Goal: Share content: Share content

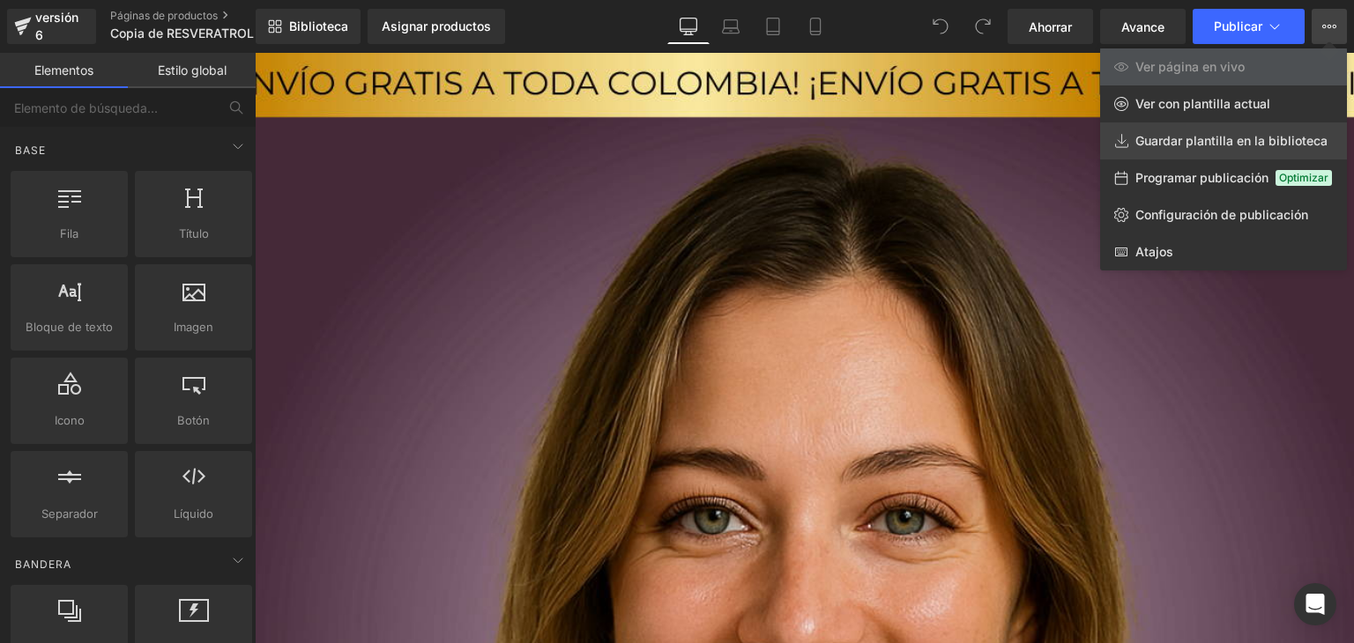
click at [1232, 141] on font "Guardar plantilla en la biblioteca" at bounding box center [1231, 140] width 192 height 15
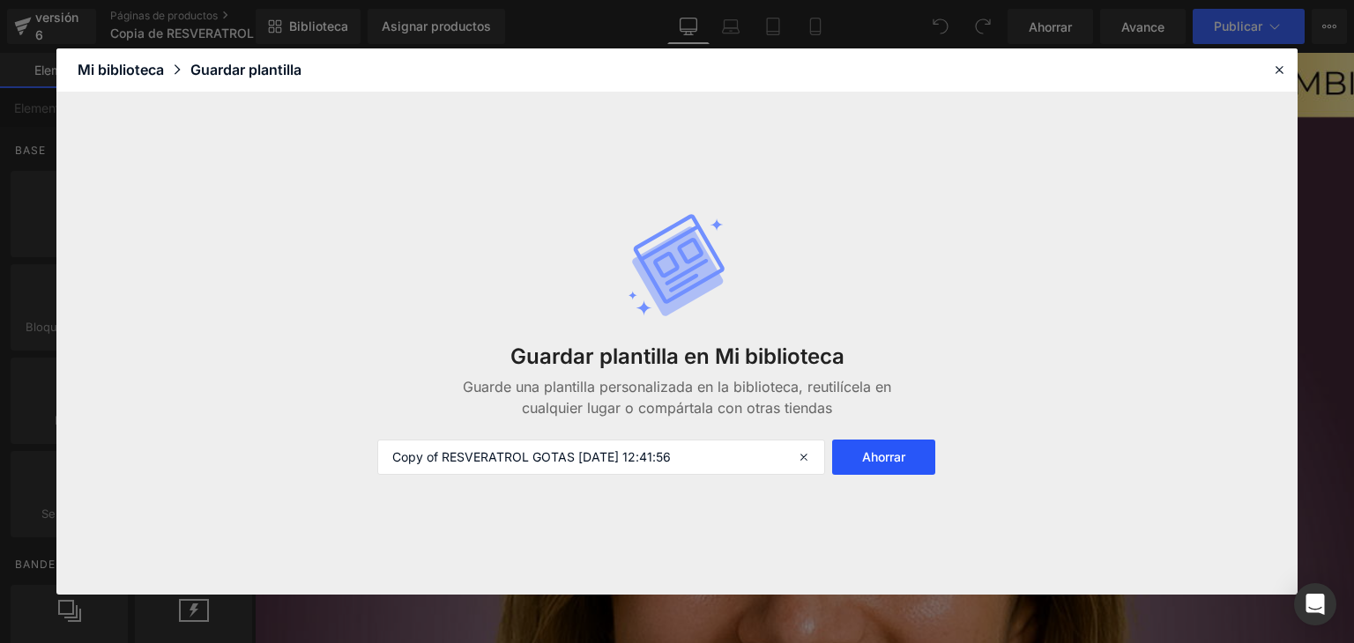
click at [884, 453] on font "Ahorrar" at bounding box center [883, 456] width 43 height 15
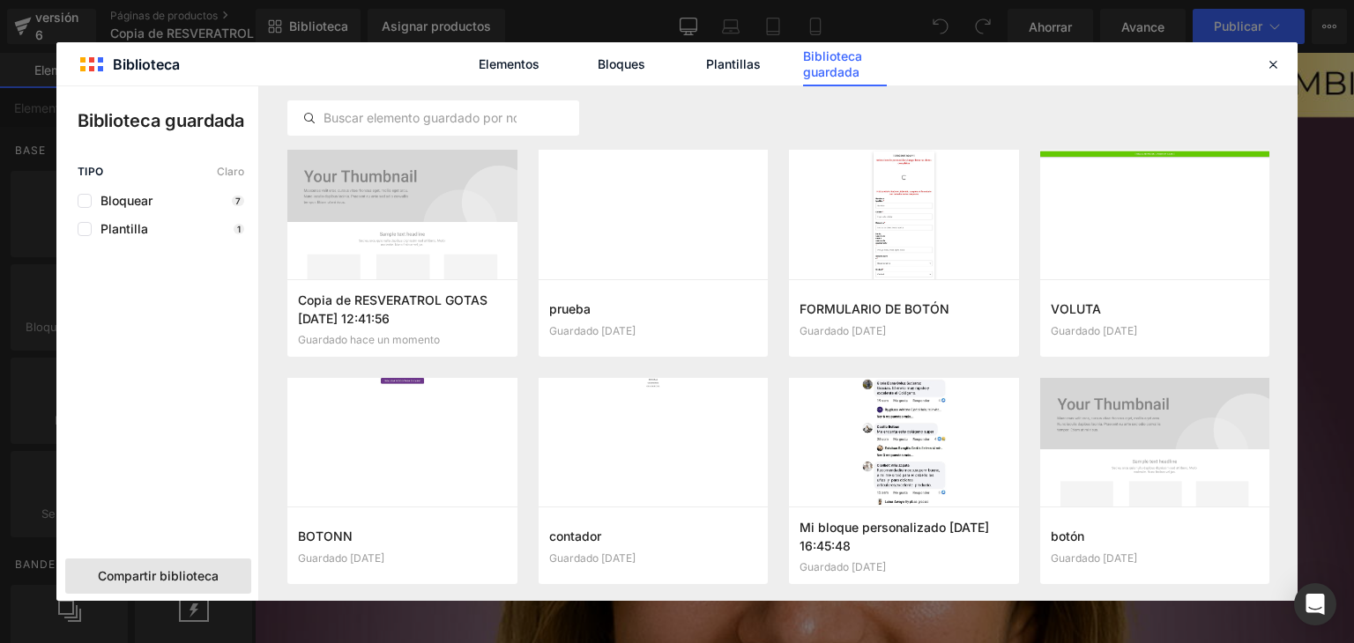
click at [181, 568] on span "Compartir biblioteca" at bounding box center [158, 577] width 121 height 18
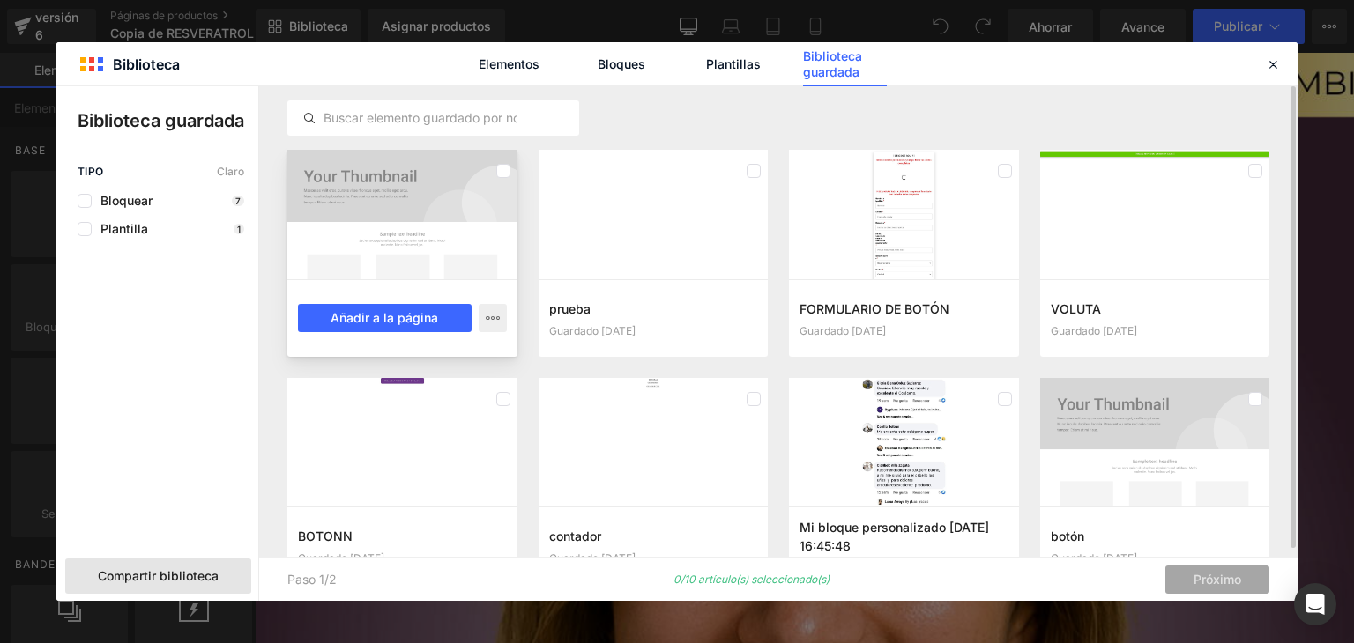
drag, startPoint x: 405, startPoint y: 251, endPoint x: 426, endPoint y: 237, distance: 25.4
click at [405, 249] on div at bounding box center [402, 215] width 230 height 130
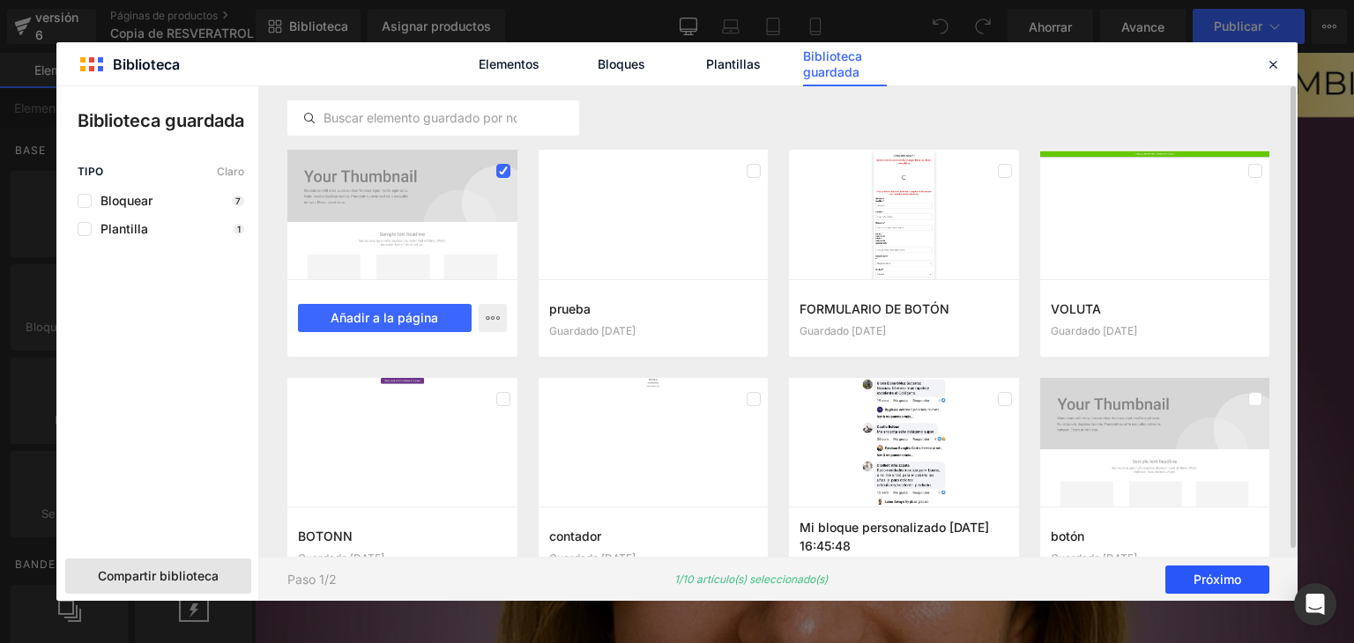
click at [1198, 575] on font "Próximo" at bounding box center [1217, 579] width 48 height 15
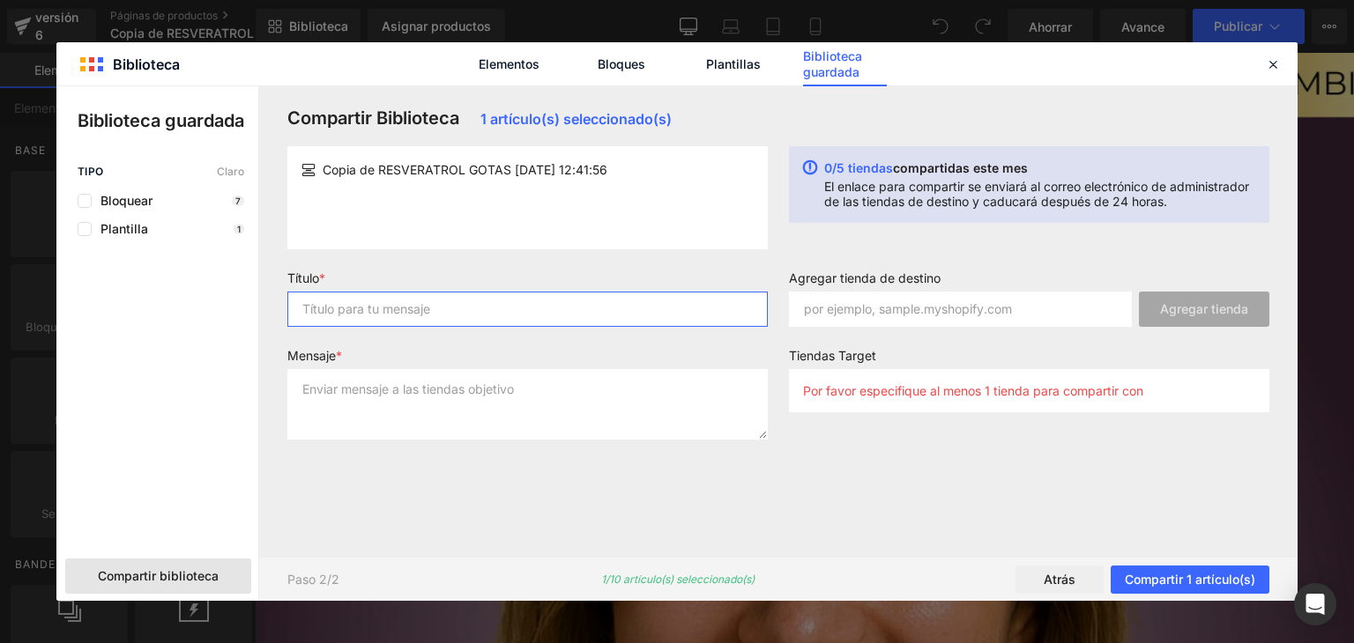
click at [368, 297] on input "text" at bounding box center [527, 309] width 480 height 35
type input "Landing reveratrol"
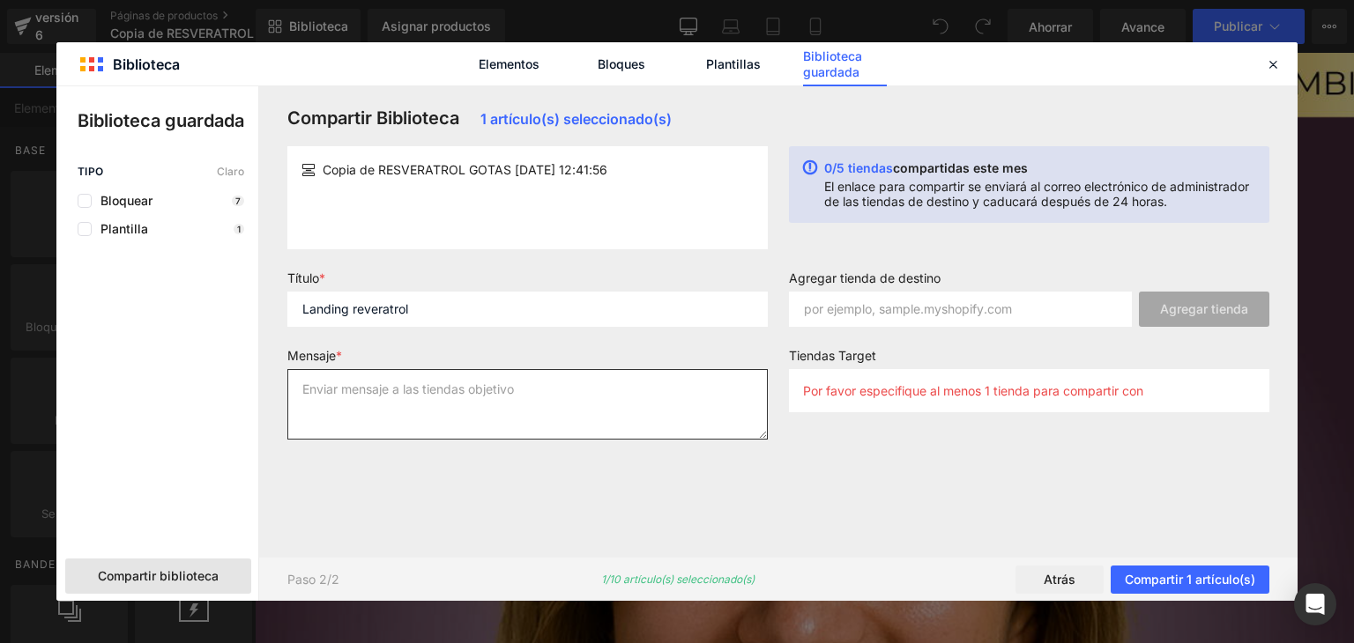
click at [469, 383] on textarea at bounding box center [527, 404] width 480 height 71
type textarea "landing"
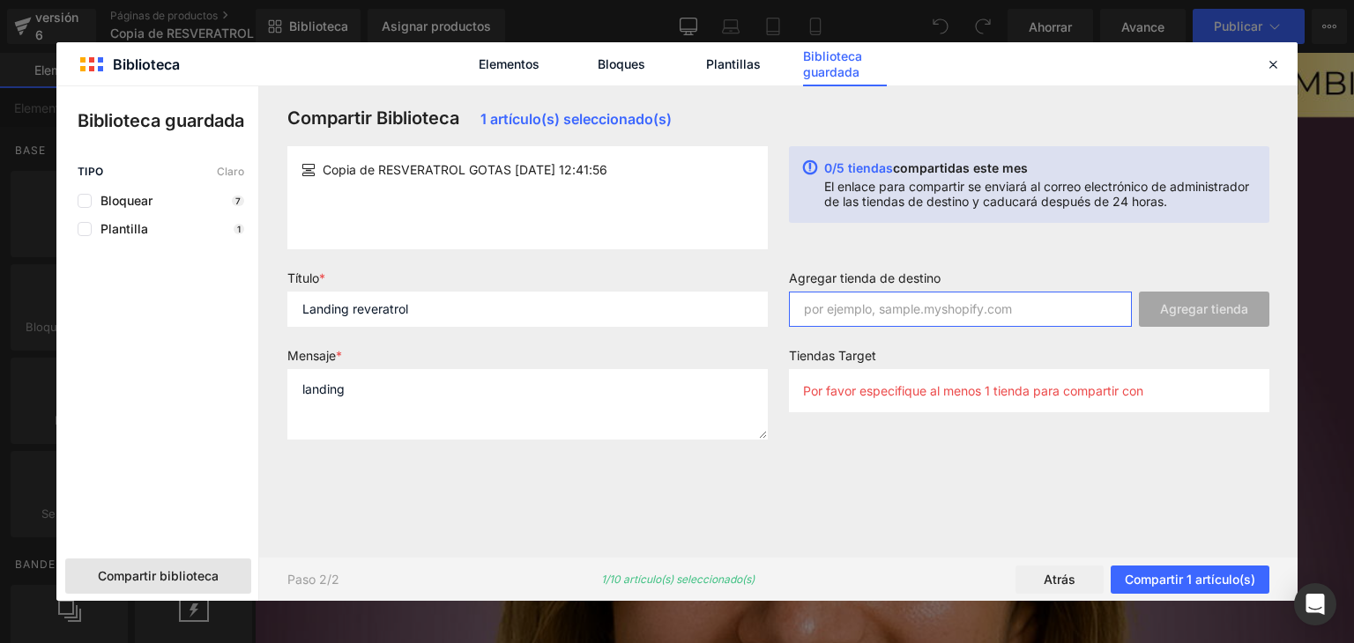
click at [927, 306] on input "text" at bounding box center [960, 309] width 343 height 35
type input "l"
type input "+"
drag, startPoint x: 1273, startPoint y: 61, endPoint x: 1017, endPoint y: 7, distance: 262.0
click at [1273, 61] on icon at bounding box center [1273, 64] width 16 height 16
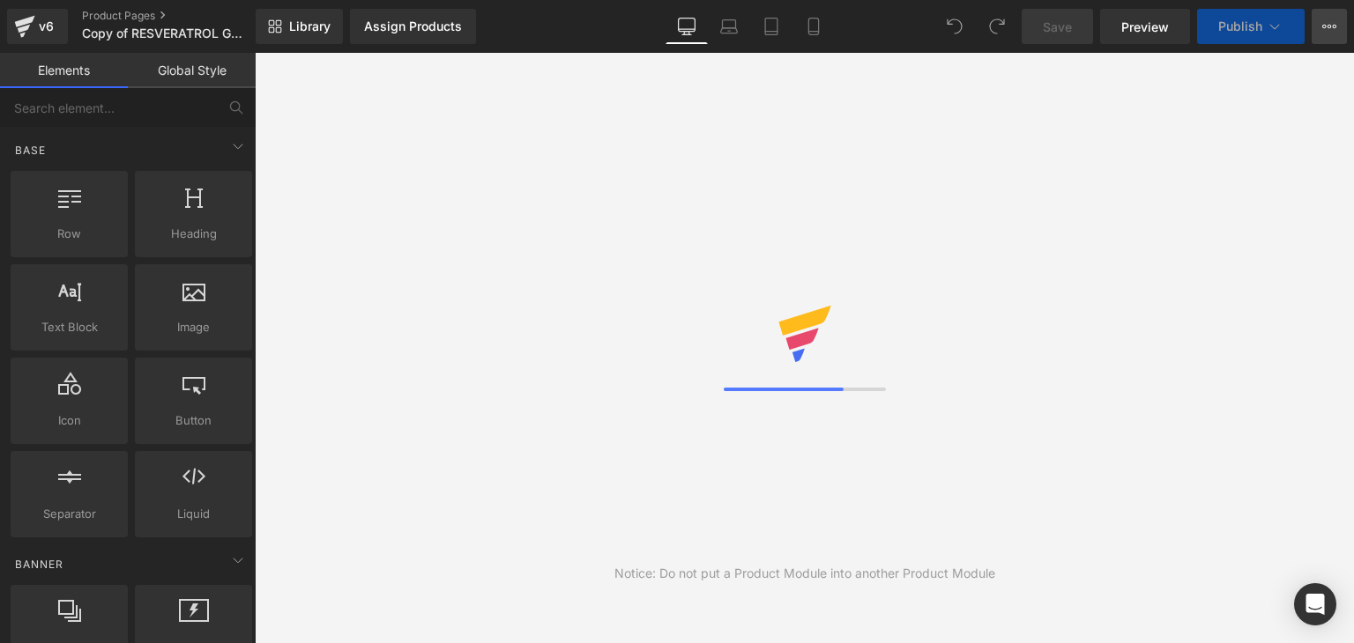
click at [1327, 28] on icon at bounding box center [1329, 26] width 14 height 14
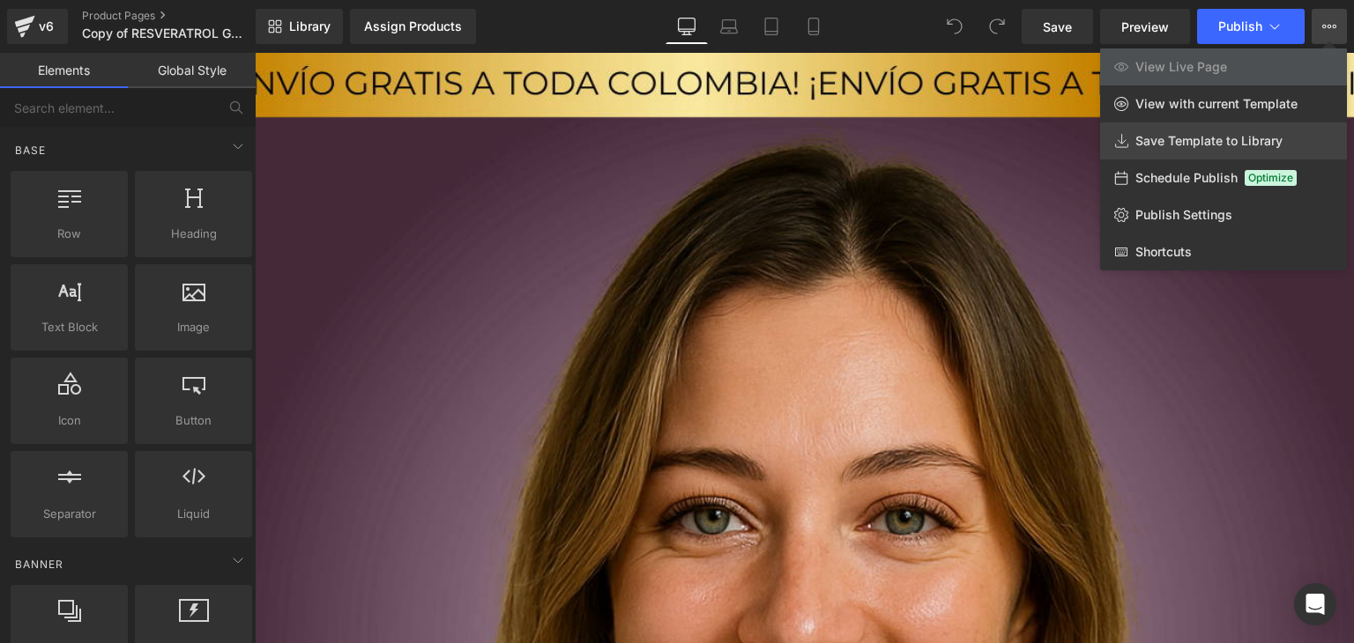
click at [1168, 145] on span "Save Template to Library" at bounding box center [1208, 141] width 147 height 16
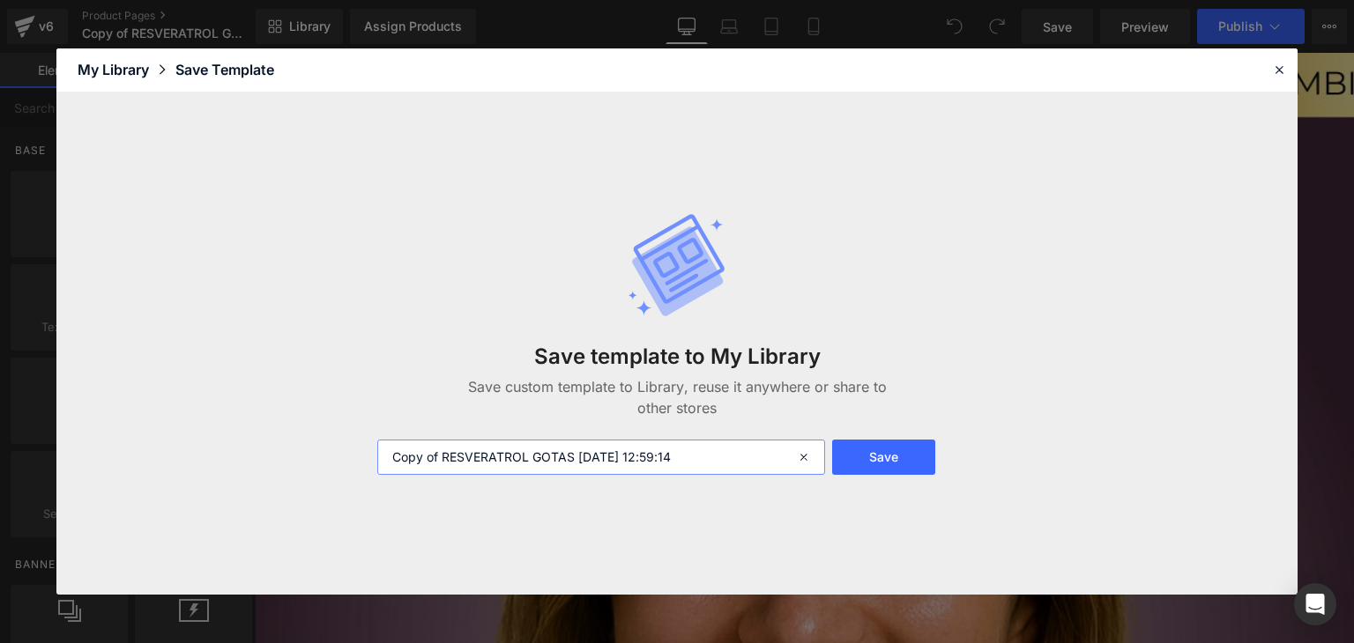
click at [647, 457] on input "Copy of RESVERATROL GOTAS 2025-09-30 12:59:14" at bounding box center [601, 457] width 448 height 35
click at [422, 440] on input "Copy of RESVERATROL GOTAS 2025-09-30 12:59:14" at bounding box center [601, 457] width 448 height 35
click at [902, 459] on button "Save" at bounding box center [883, 457] width 103 height 35
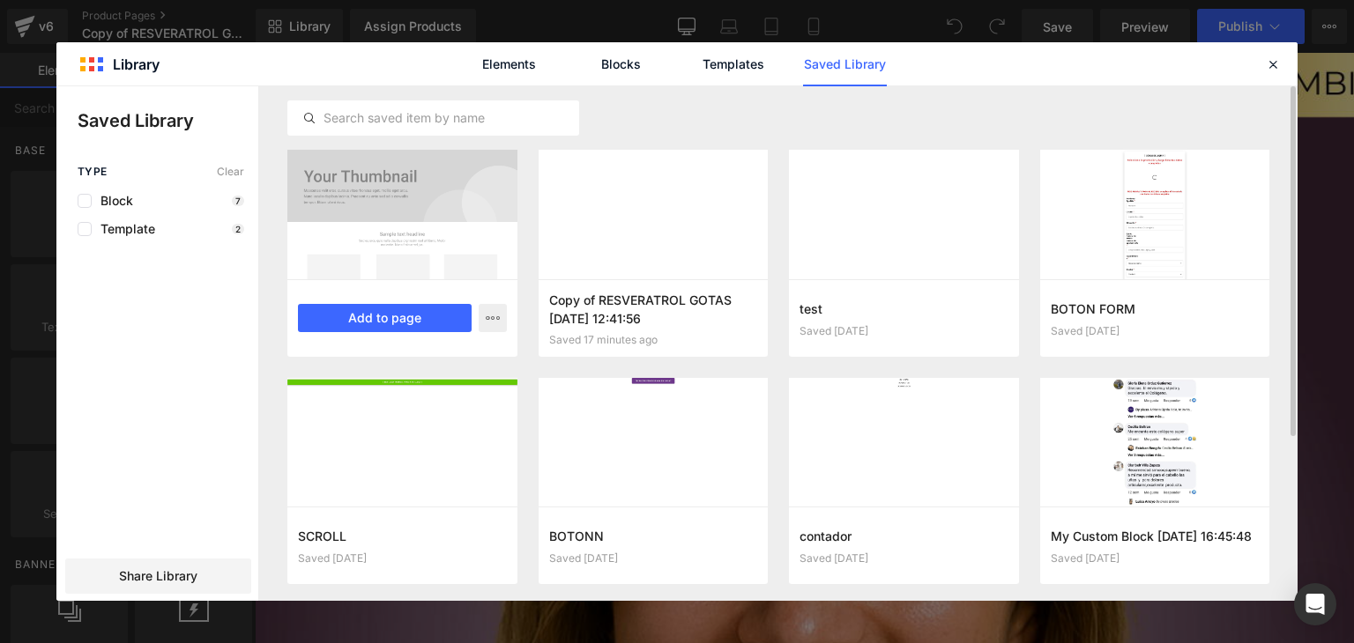
click at [303, 171] on div at bounding box center [402, 215] width 230 height 130
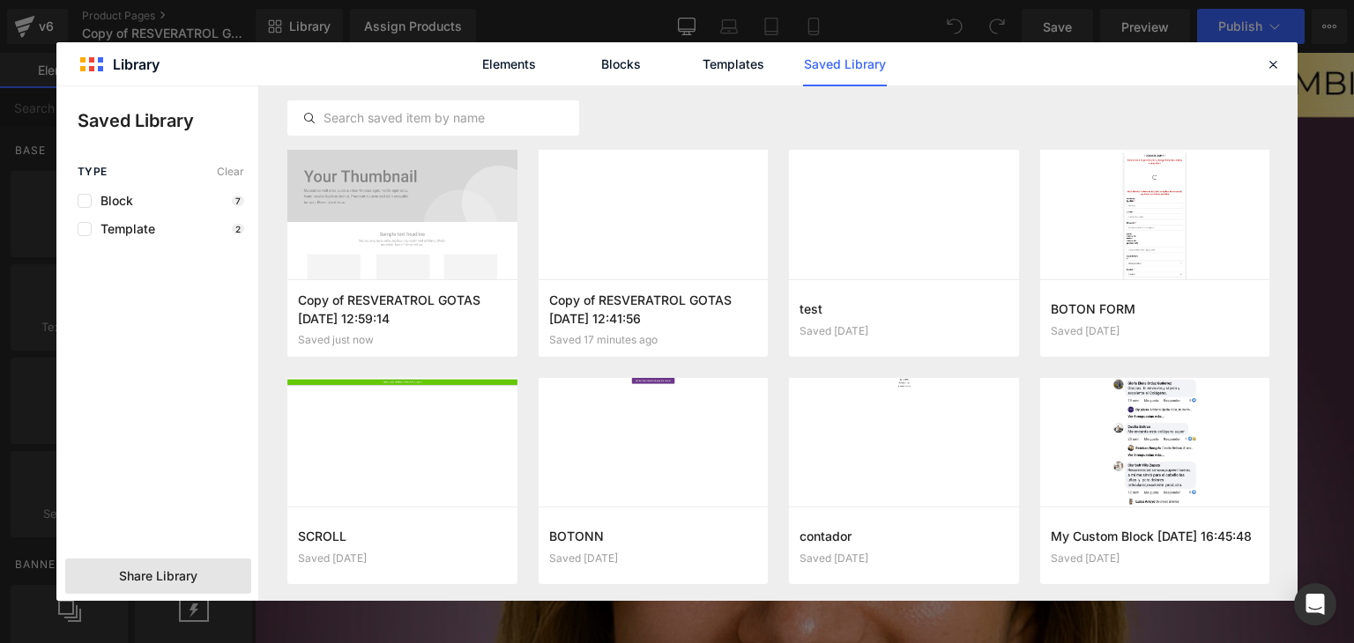
click at [162, 572] on span "Share Library" at bounding box center [158, 577] width 78 height 18
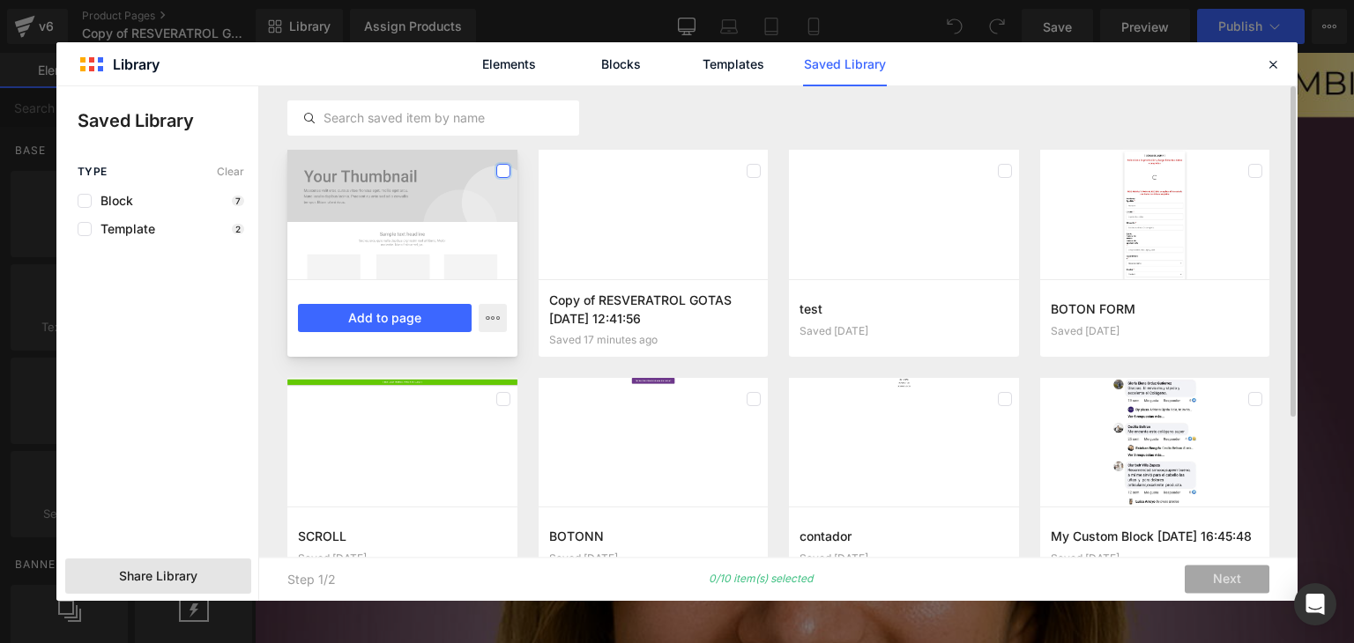
click at [500, 168] on label at bounding box center [503, 171] width 14 height 14
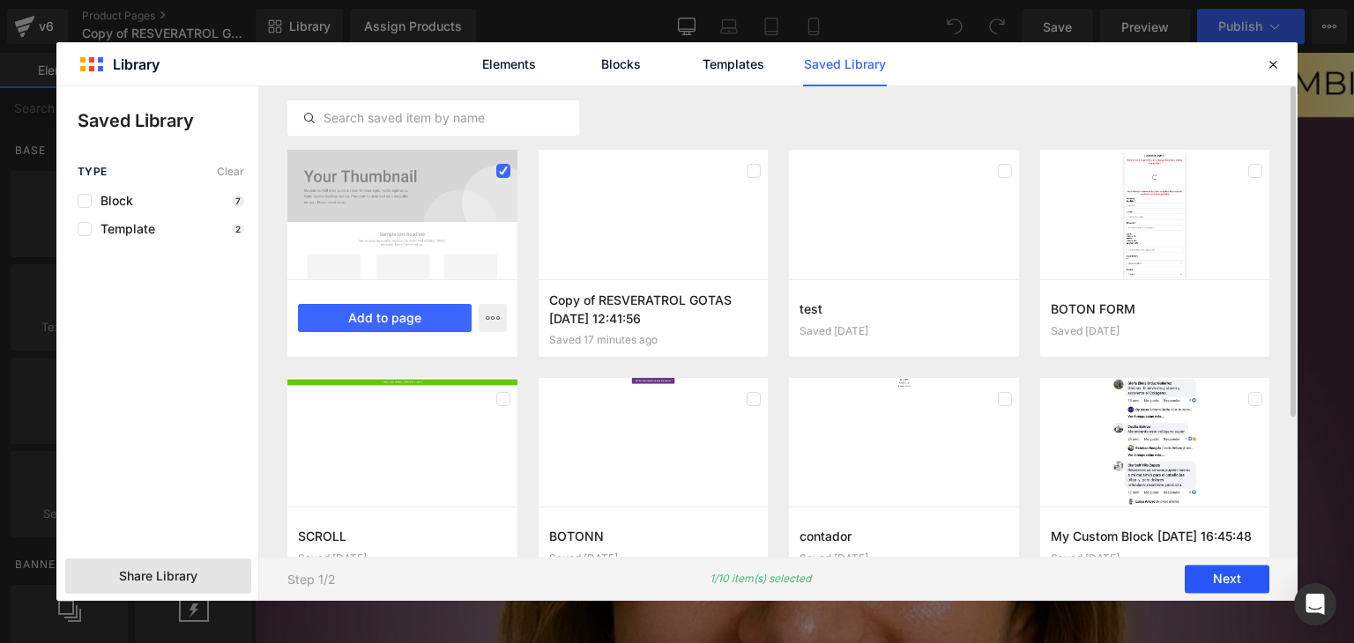
click at [1229, 579] on button "Next" at bounding box center [1226, 580] width 85 height 28
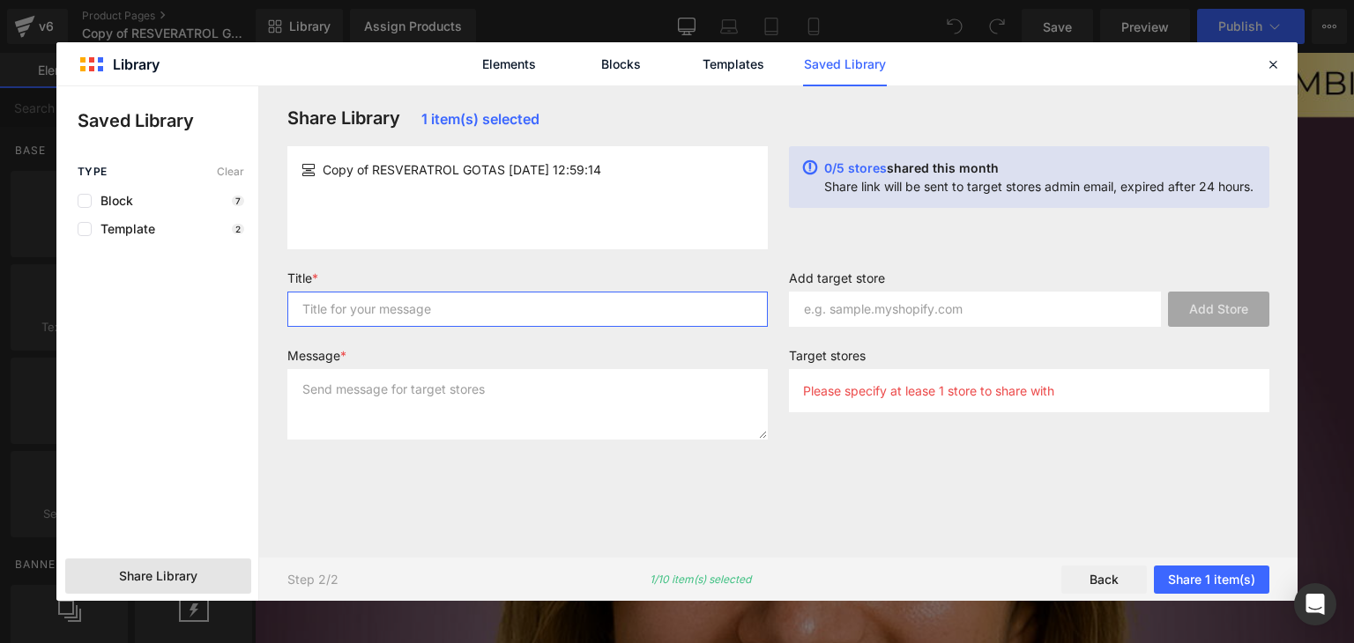
click at [542, 304] on input "text" at bounding box center [527, 309] width 480 height 35
type input "Landing"
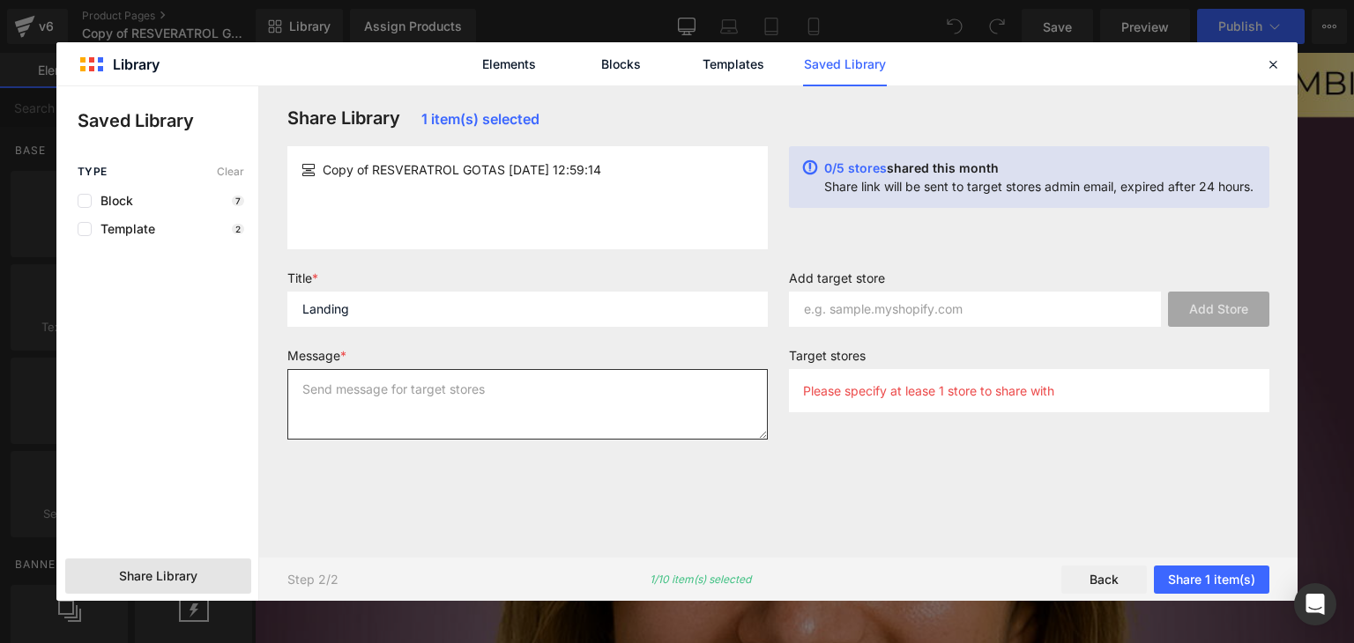
click at [578, 394] on textarea at bounding box center [527, 404] width 480 height 71
type textarea "Landing"
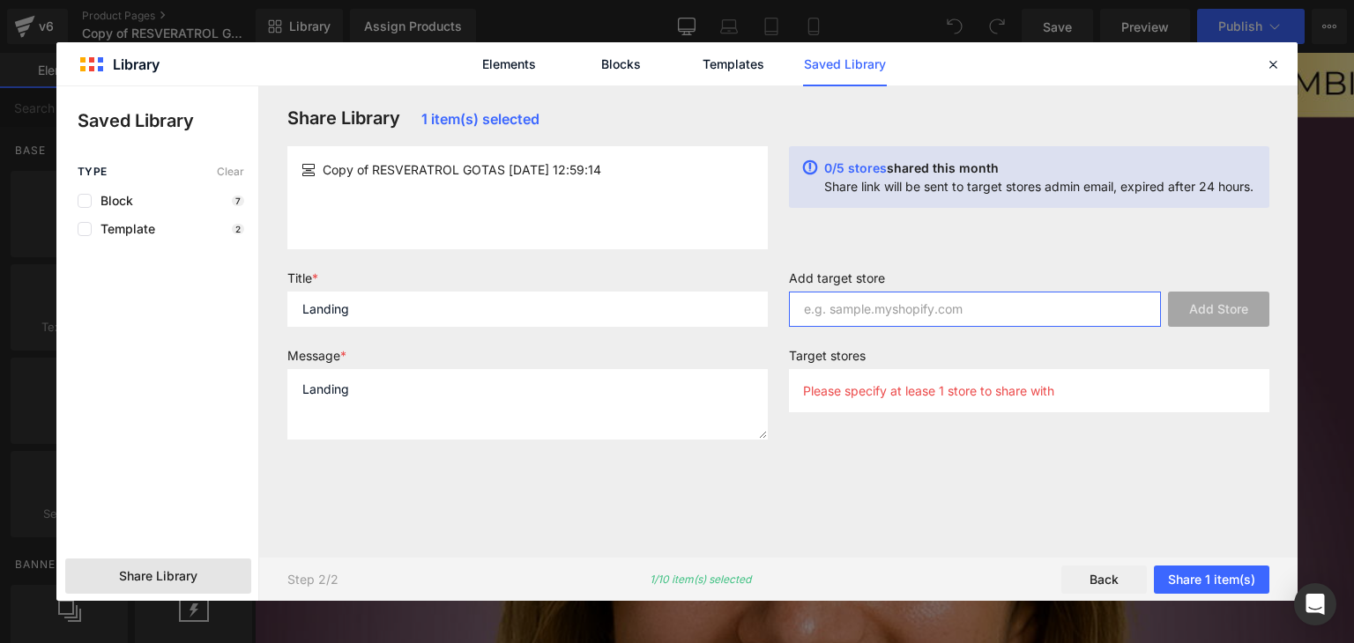
click at [843, 311] on input "text" at bounding box center [975, 309] width 372 height 35
paste input "tienditacol.com.co"
type input "tienditacol.com.co"
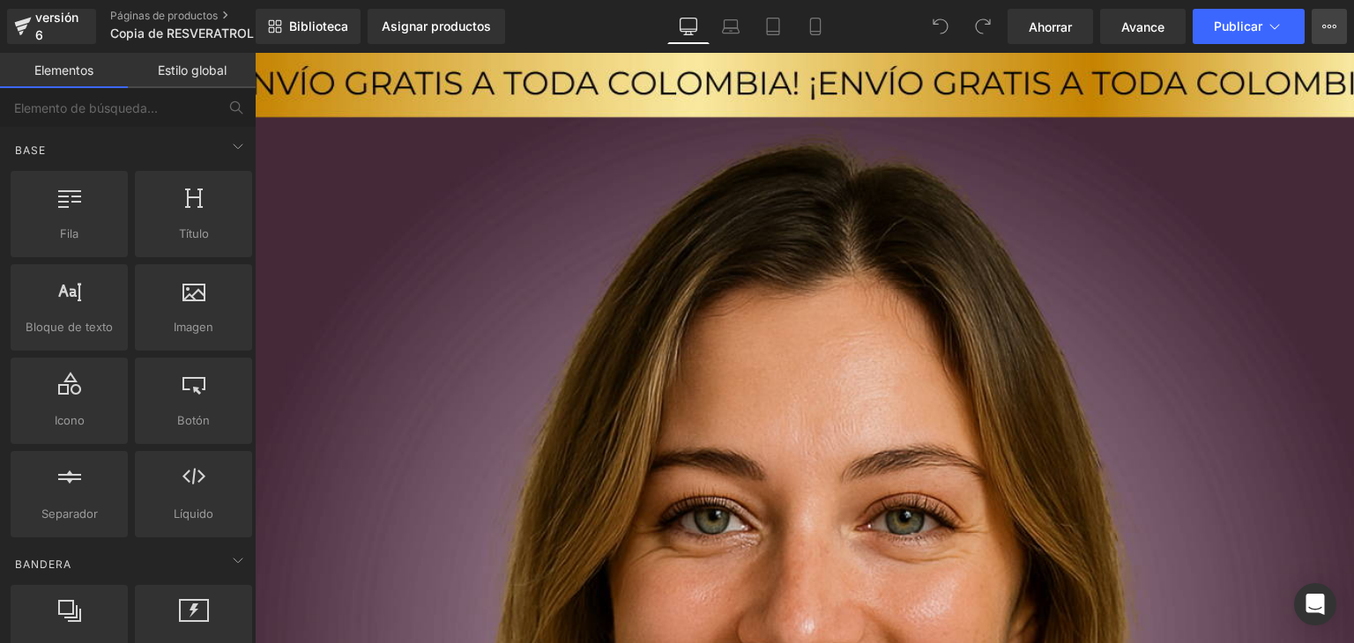
click at [1325, 26] on icon at bounding box center [1329, 26] width 14 height 14
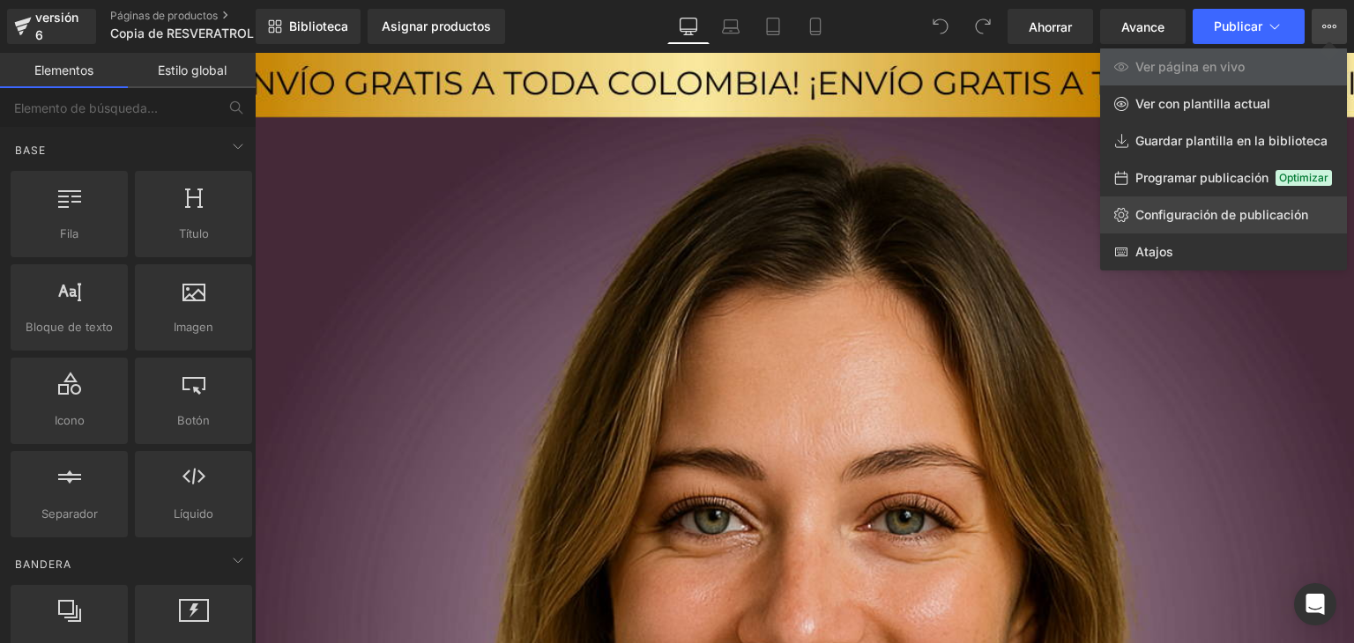
click at [1176, 204] on link "Configuración de publicación" at bounding box center [1223, 215] width 247 height 37
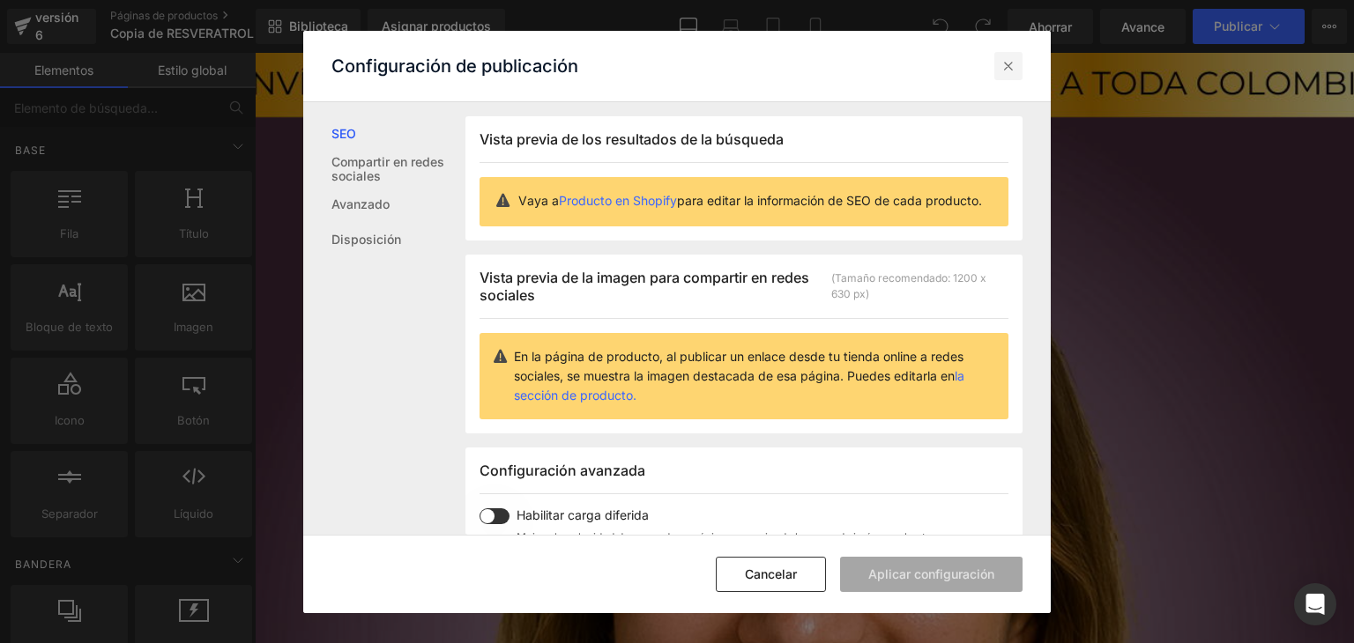
click at [1014, 66] on icon at bounding box center [1008, 66] width 18 height 18
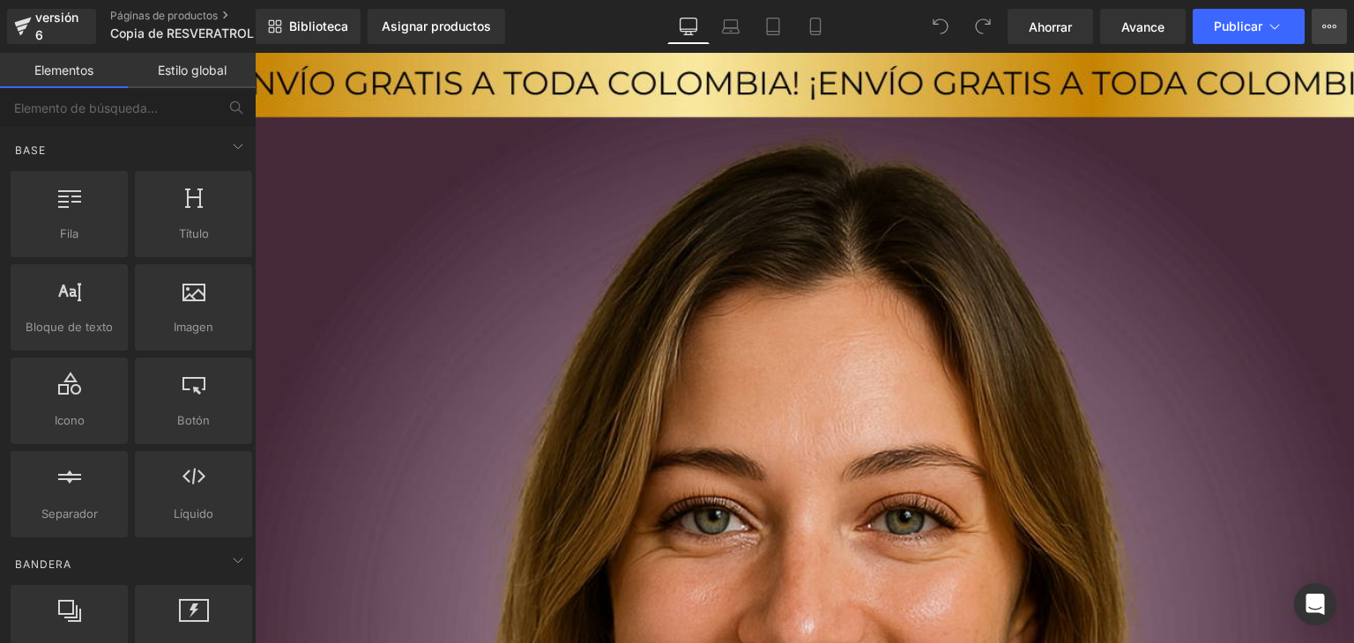
click at [1318, 24] on button "Ver página en vivo Ver con plantilla actual Guardar plantilla en la biblioteca …" at bounding box center [1328, 26] width 35 height 35
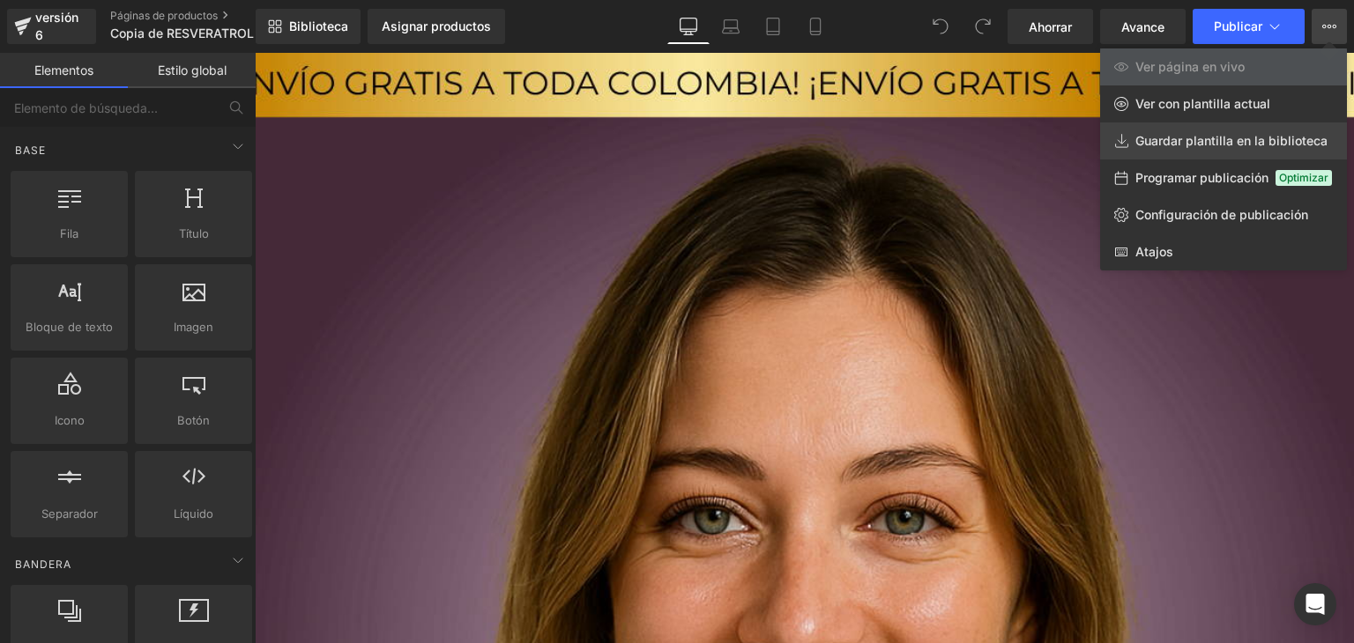
drag, startPoint x: 919, startPoint y: 78, endPoint x: 1174, endPoint y: 131, distance: 260.1
click at [1174, 131] on link "Guardar plantilla en la biblioteca" at bounding box center [1223, 141] width 247 height 37
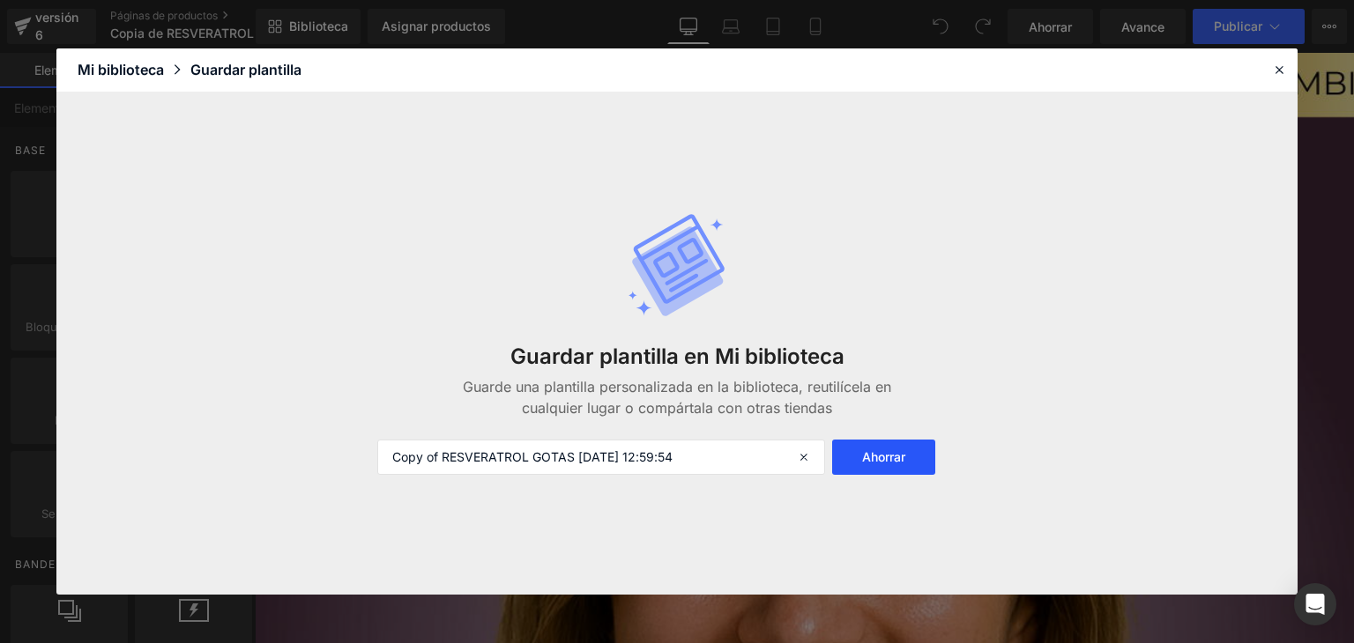
click at [864, 442] on button "Ahorrar" at bounding box center [883, 457] width 103 height 35
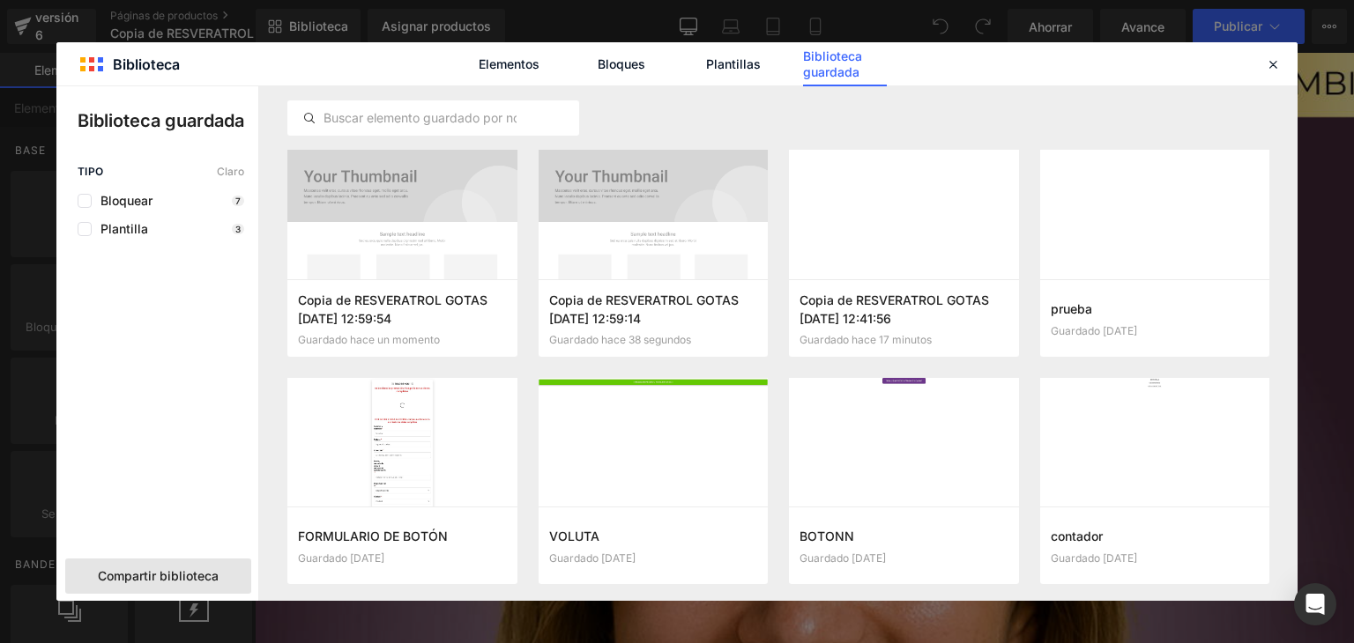
click at [163, 564] on div "Compartir biblioteca" at bounding box center [158, 576] width 186 height 35
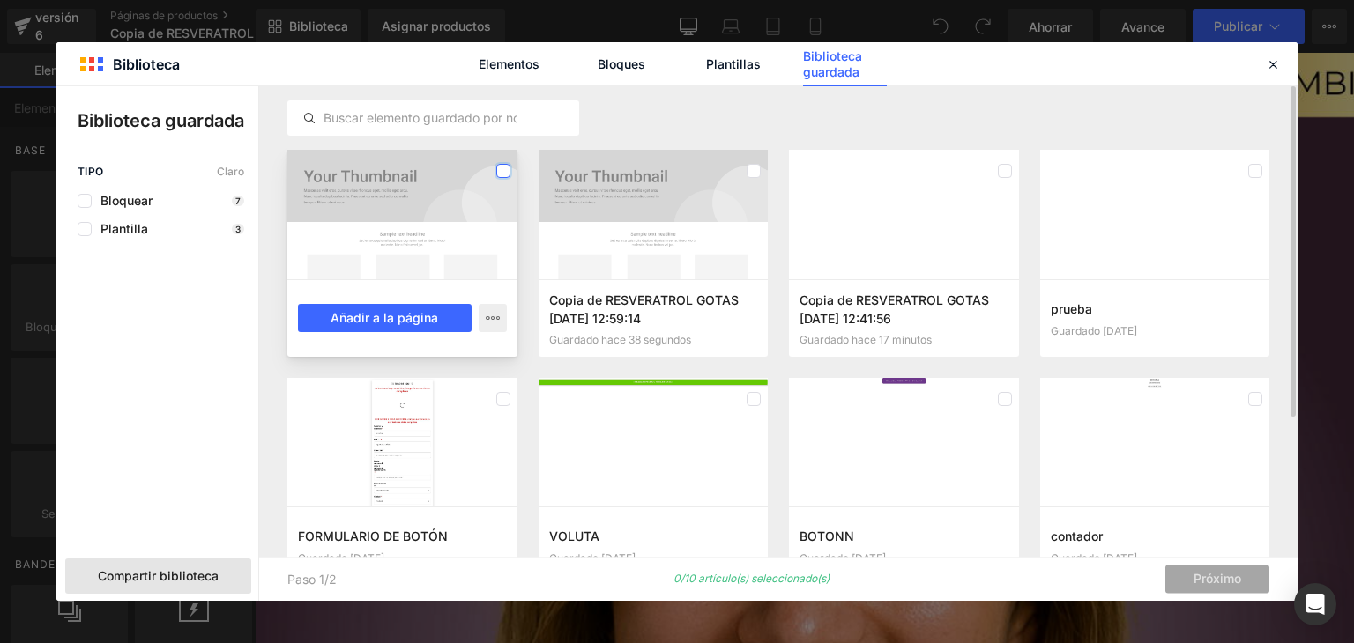
click at [501, 173] on label at bounding box center [503, 171] width 14 height 14
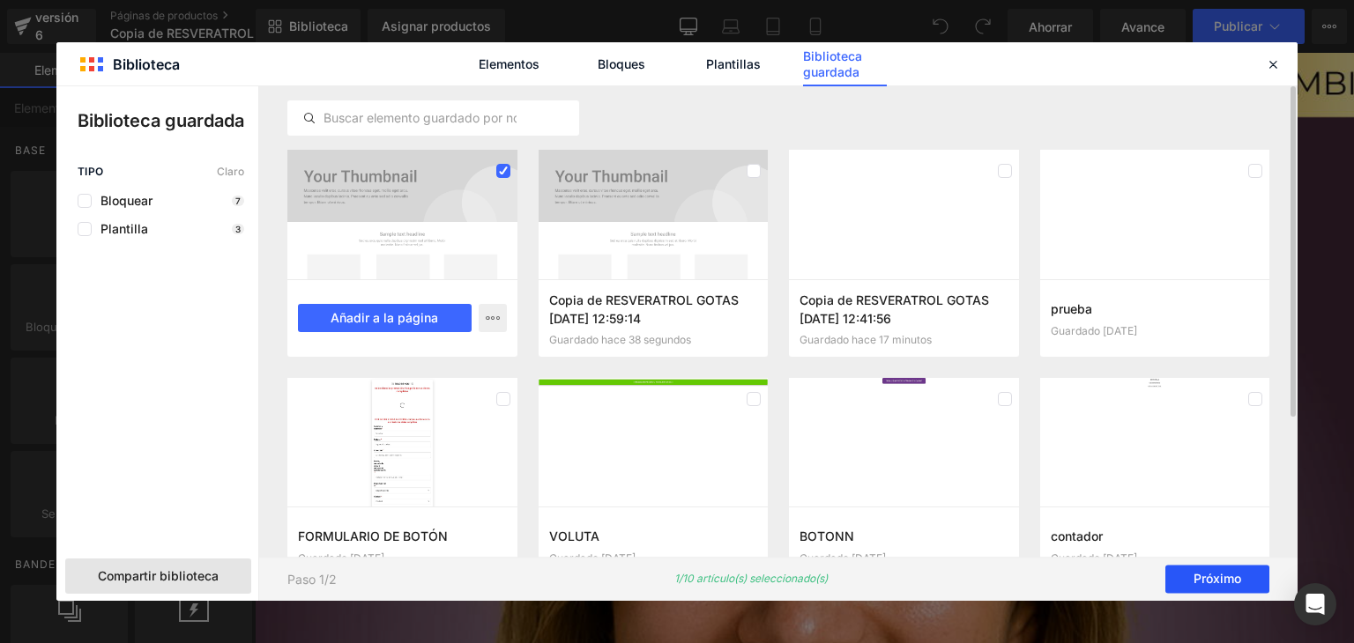
click at [1199, 584] on font "Próximo" at bounding box center [1217, 579] width 48 height 15
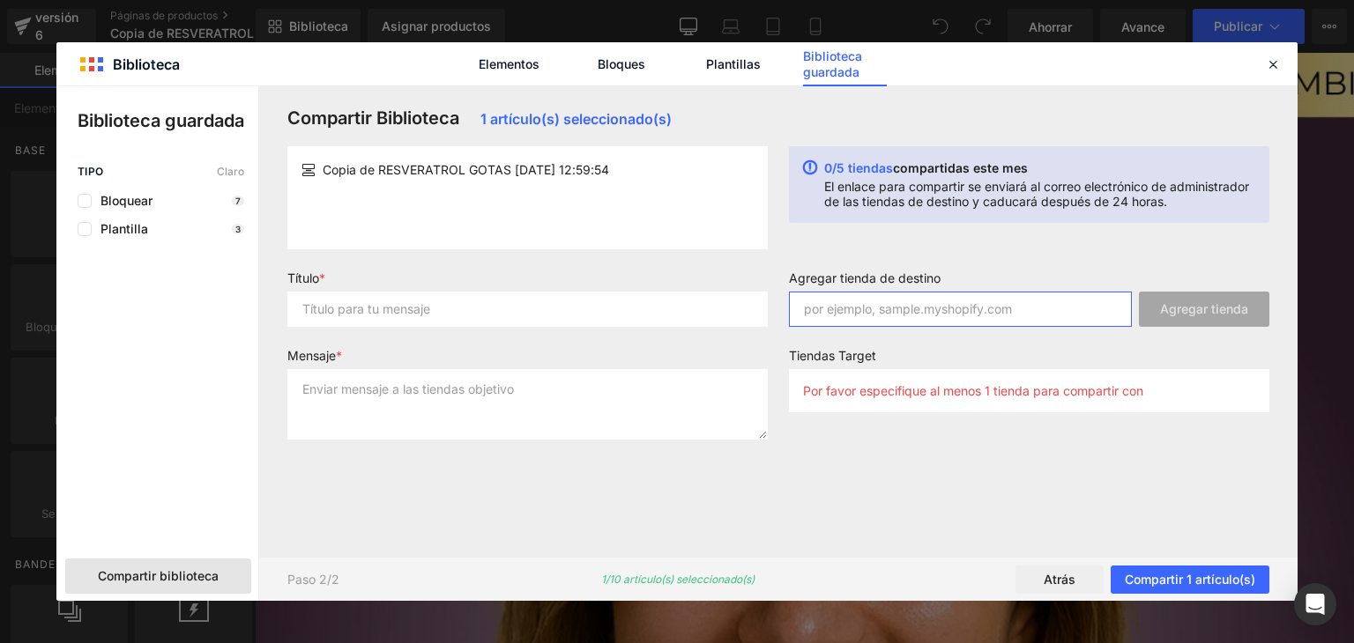
click at [852, 311] on input "text" at bounding box center [960, 309] width 343 height 35
paste input "tienditacol.com.co"
type input "tienditacol.com.co"
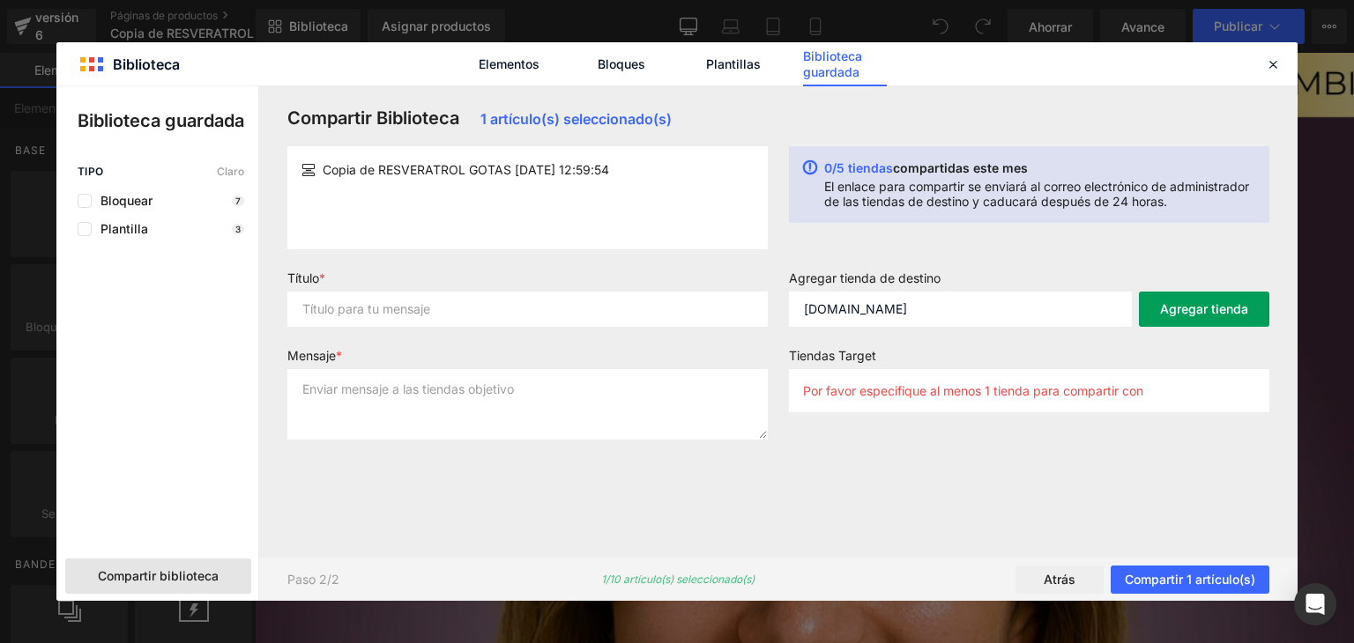
click at [1199, 308] on font "Agregar tienda" at bounding box center [1204, 308] width 88 height 15
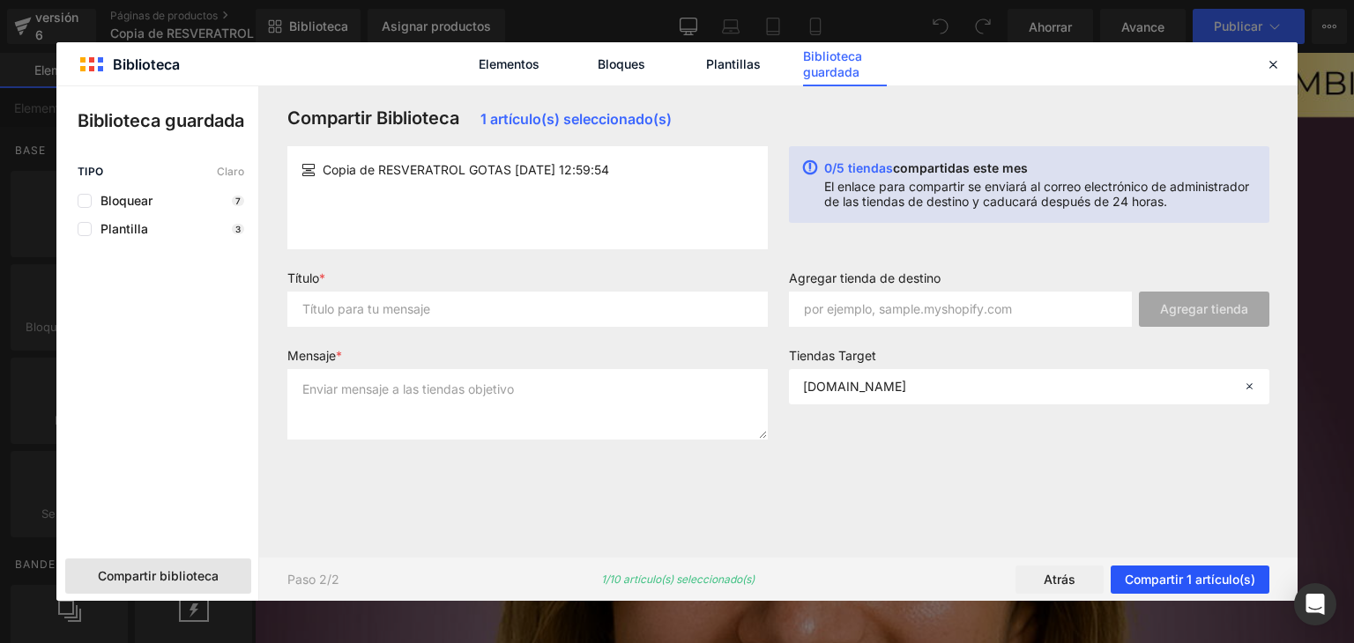
click at [1184, 580] on font "Compartir 1 artículo(s)" at bounding box center [1190, 579] width 130 height 15
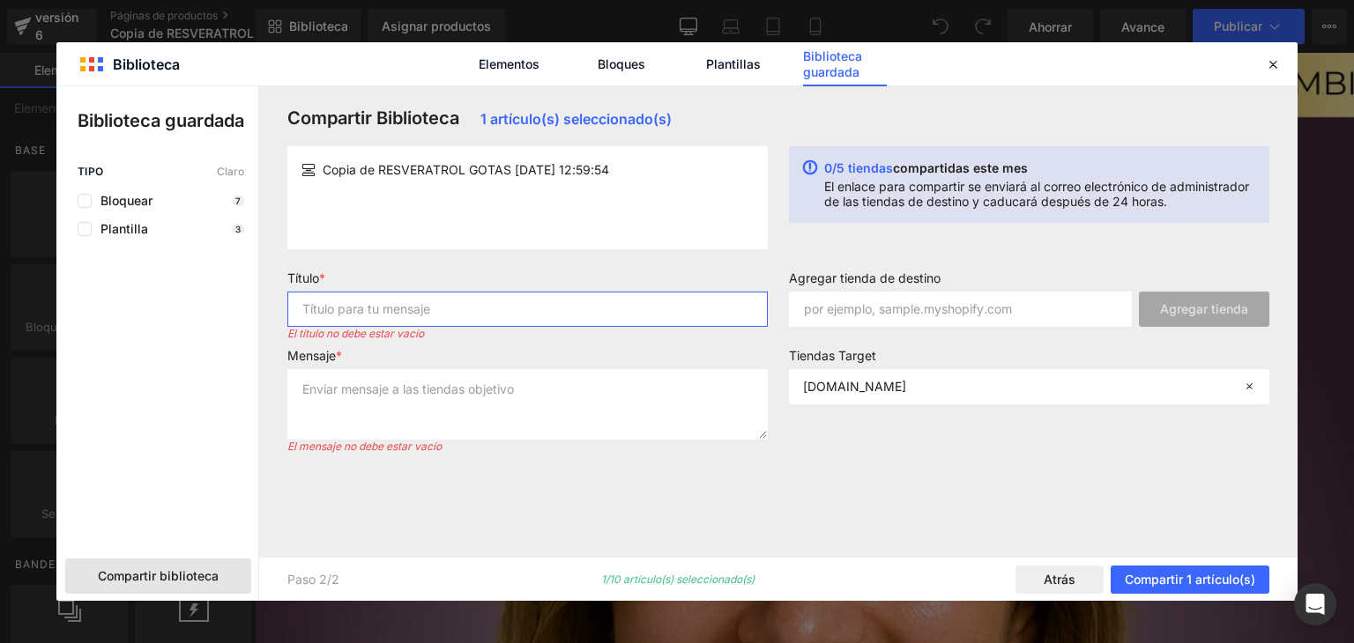
click at [478, 307] on input "text" at bounding box center [527, 309] width 480 height 35
type input "Landing"
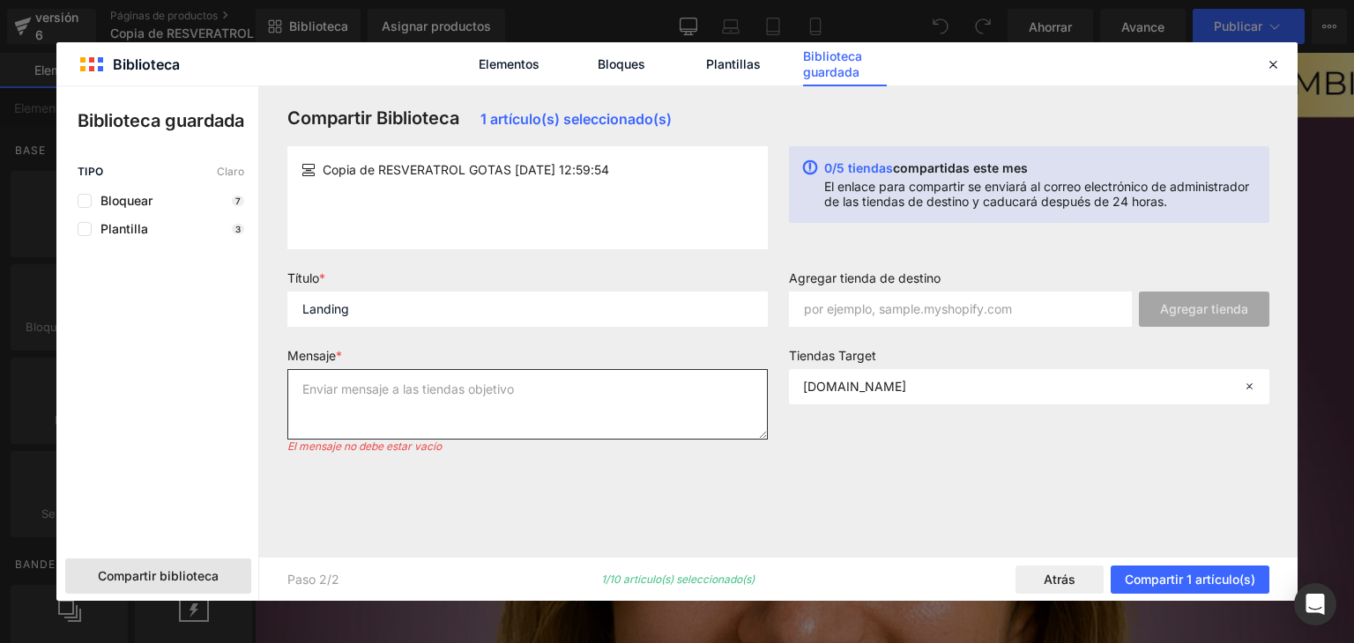
click at [472, 384] on textarea at bounding box center [527, 404] width 480 height 71
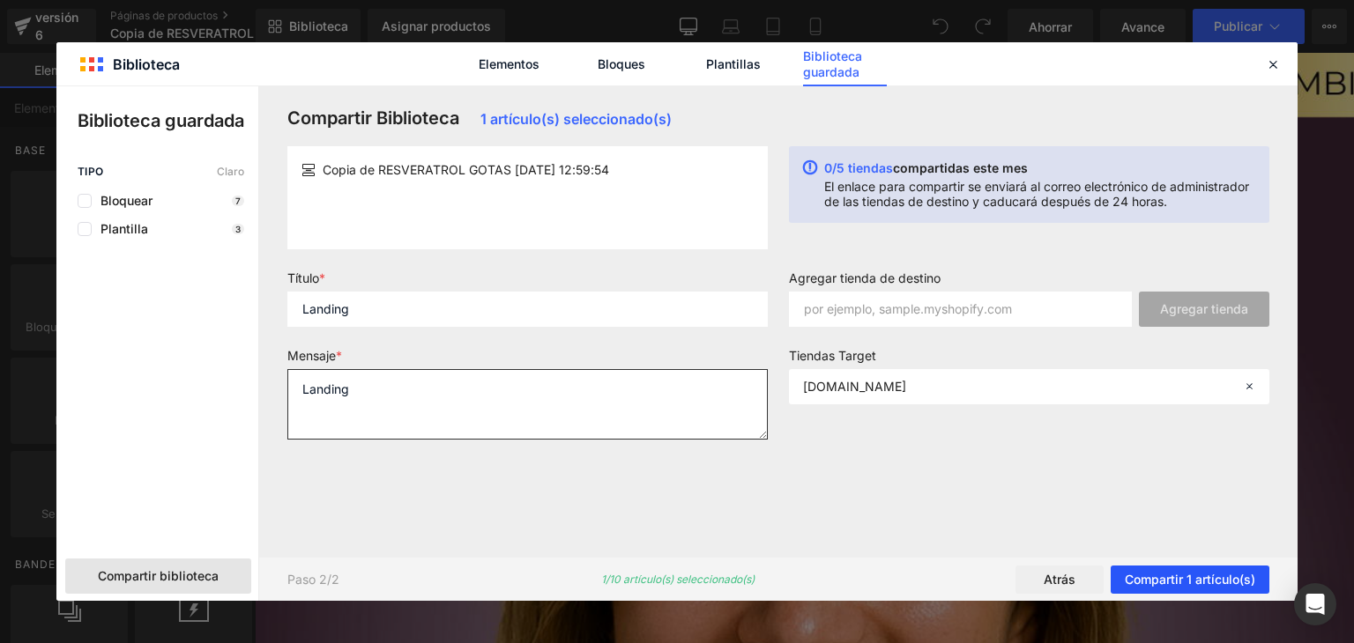
type textarea "Landing"
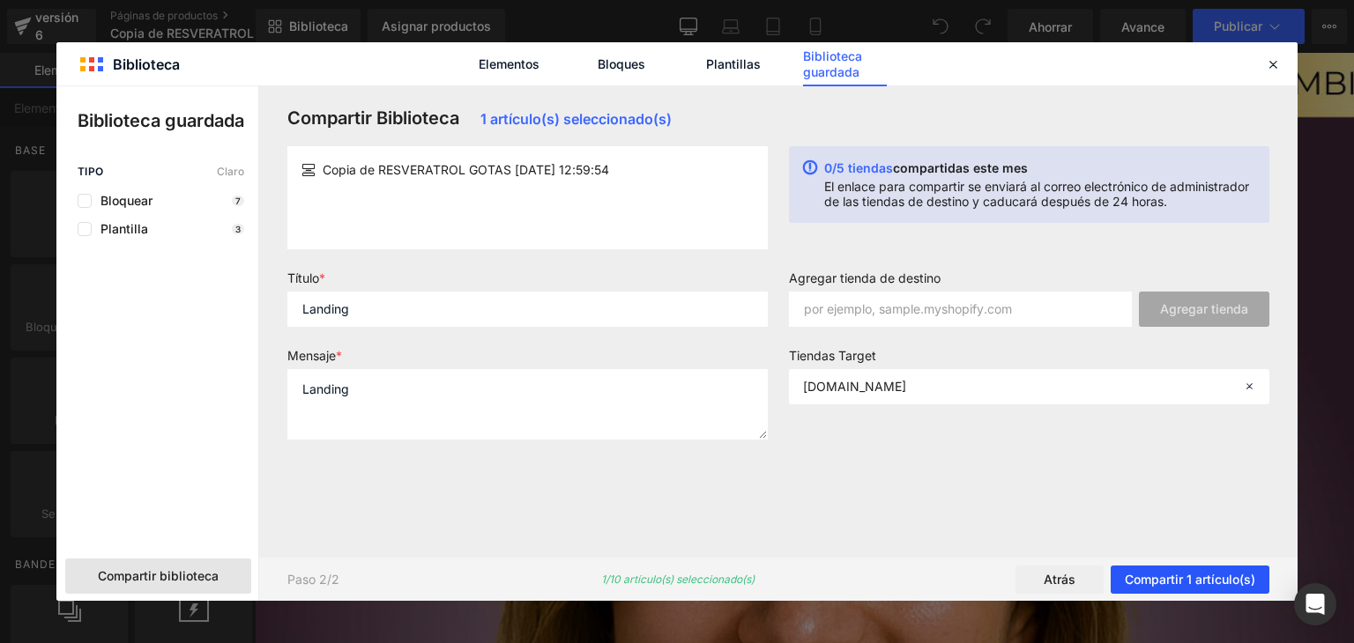
click at [1163, 569] on button "Compartir 1 artículo(s)" at bounding box center [1189, 580] width 159 height 28
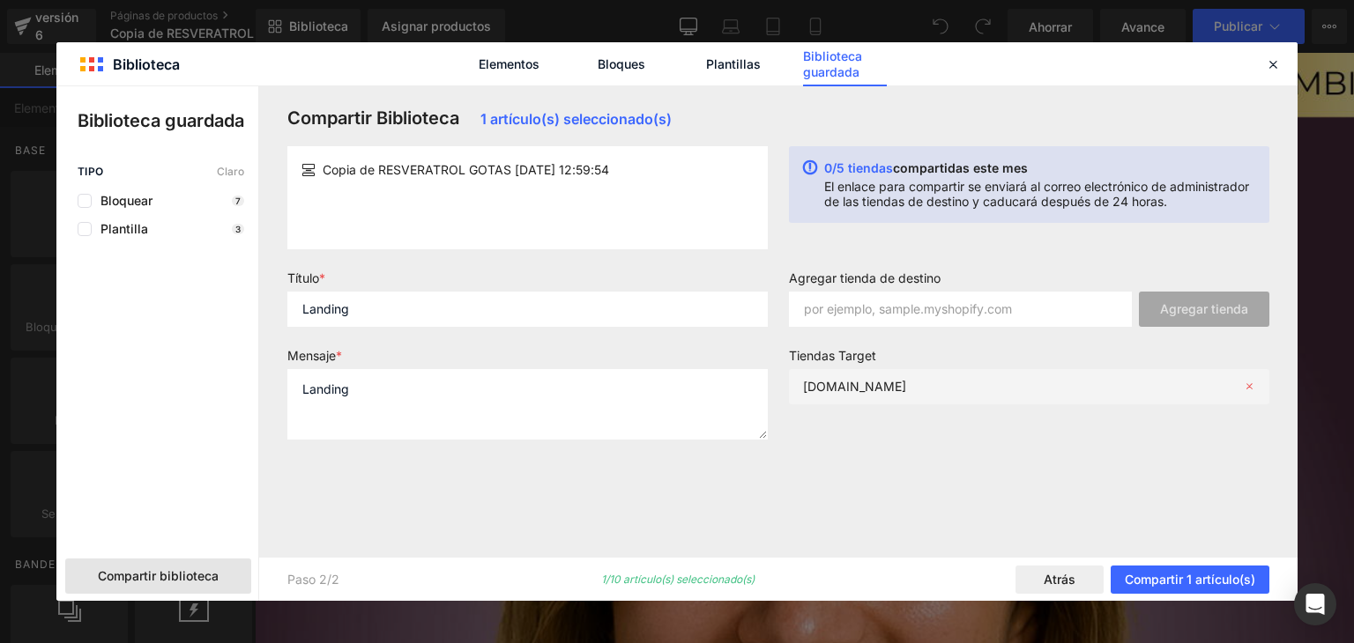
click at [862, 390] on font "tienditacol.myshopify.com.co" at bounding box center [854, 386] width 103 height 15
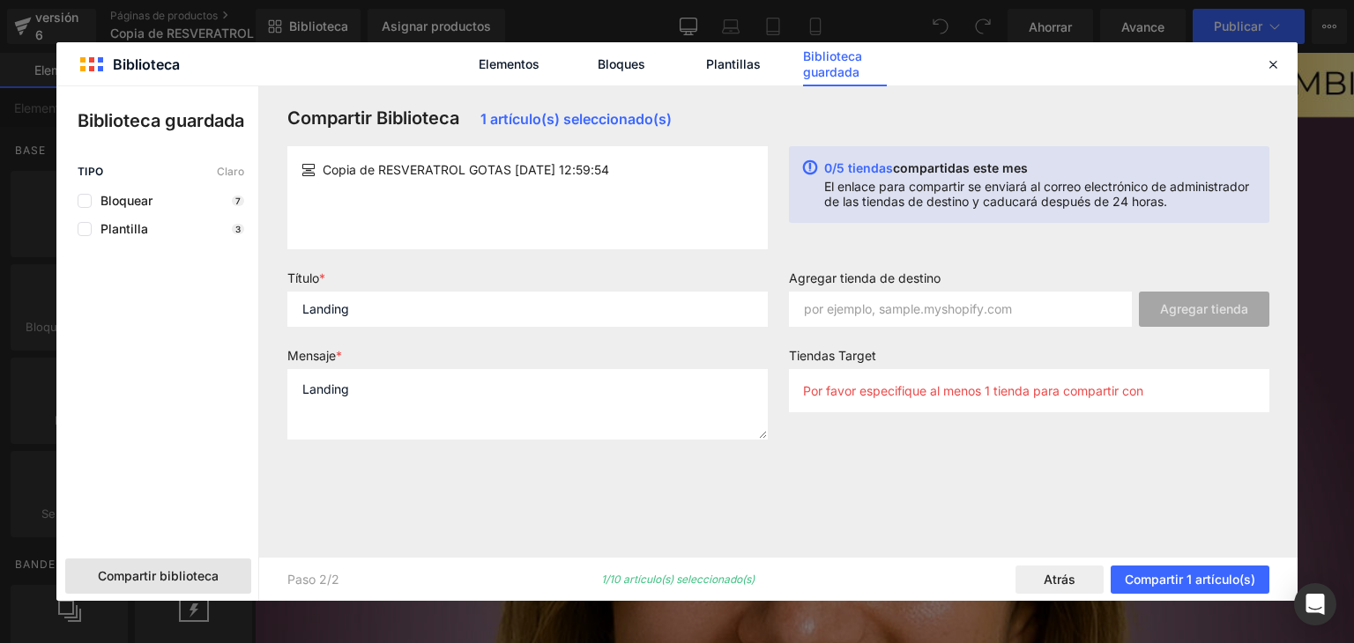
click at [897, 390] on font "Por favor especifique al menos 1 tienda para compartir con" at bounding box center [973, 390] width 340 height 15
click at [910, 303] on input "text" at bounding box center [960, 309] width 343 height 35
paste input "tienditacol.com.co"
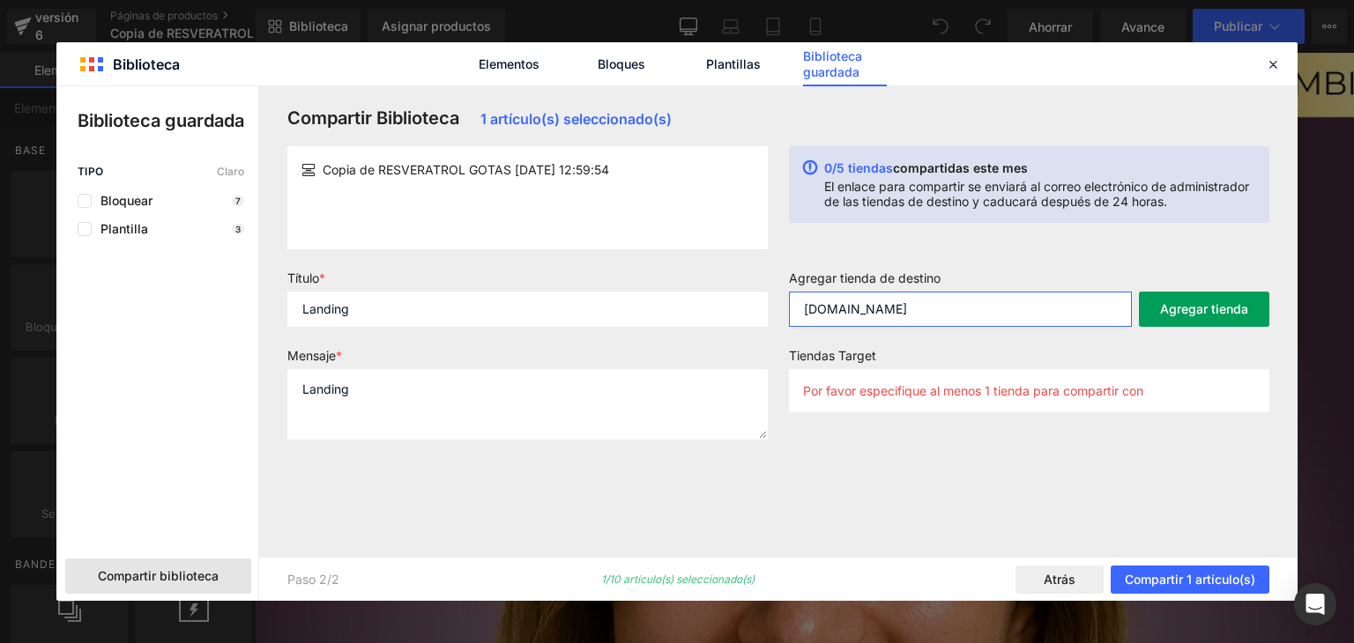
type input "tienditacol.com.co"
click at [1214, 320] on button "Agregar tienda" at bounding box center [1204, 309] width 130 height 35
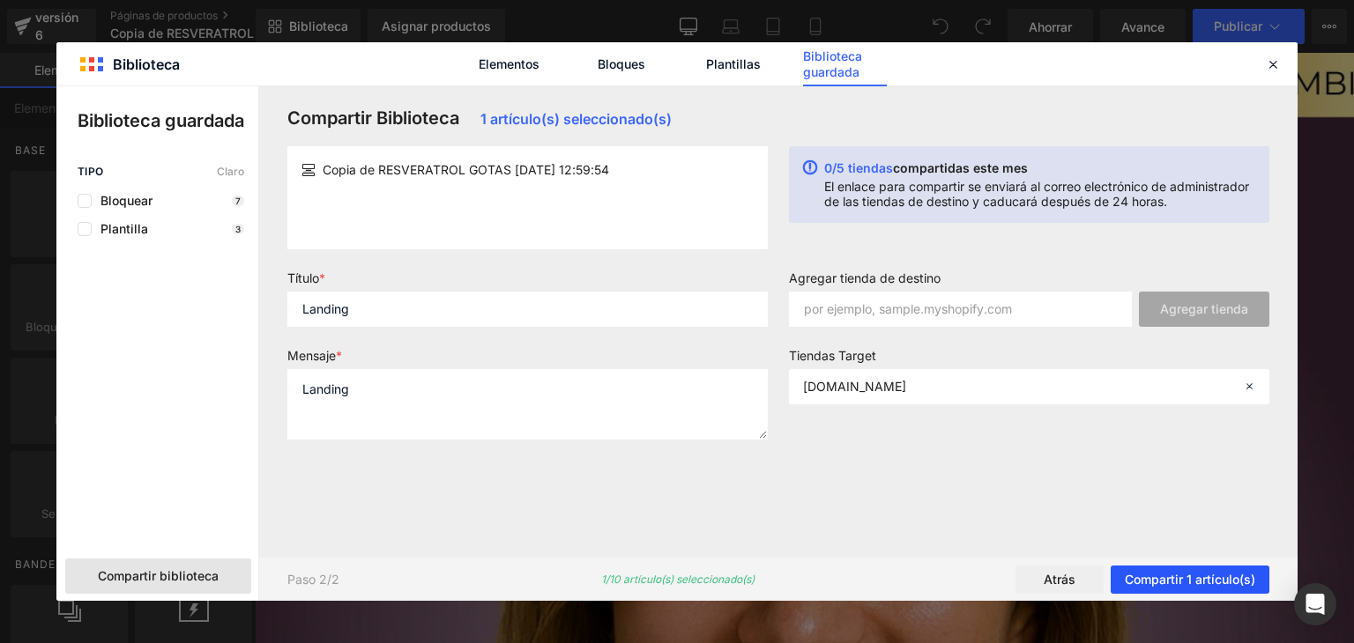
click at [1224, 576] on font "Compartir 1 artículo(s)" at bounding box center [1190, 579] width 130 height 15
click at [685, 573] on font "Renderizado de contenido" at bounding box center [677, 573] width 152 height 15
click at [931, 170] on font "compartidas este mes" at bounding box center [960, 167] width 135 height 15
